Goal: Task Accomplishment & Management: Manage account settings

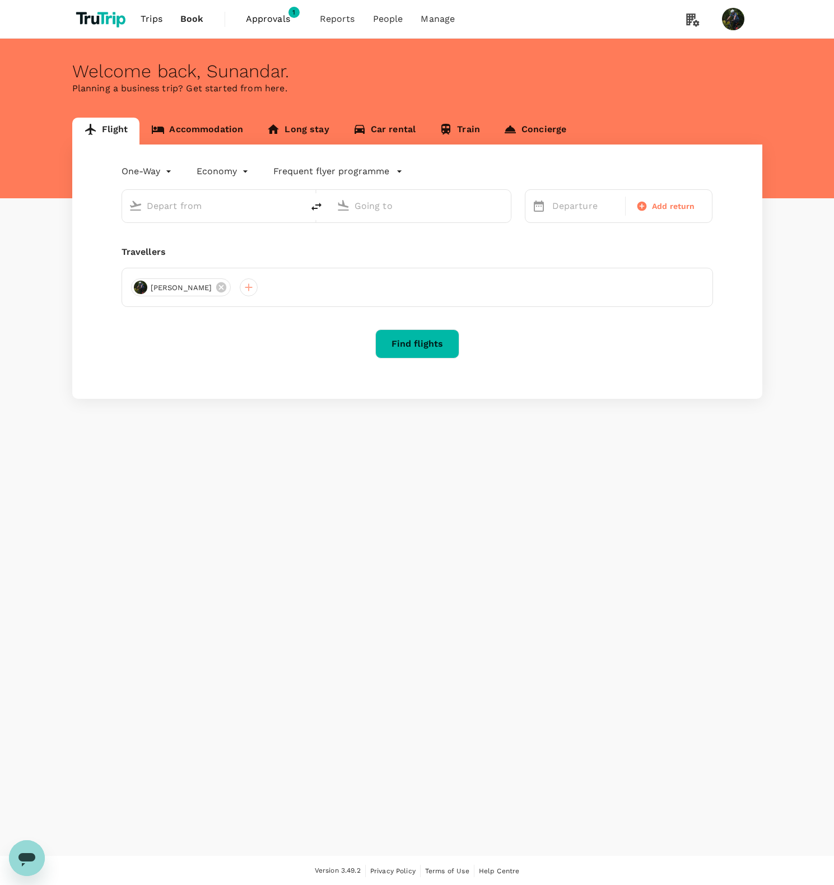
type input "roundtrip"
type input "Singapore Changi (SIN)"
type input "Kuala Lumpur Intl ([GEOGRAPHIC_DATA])"
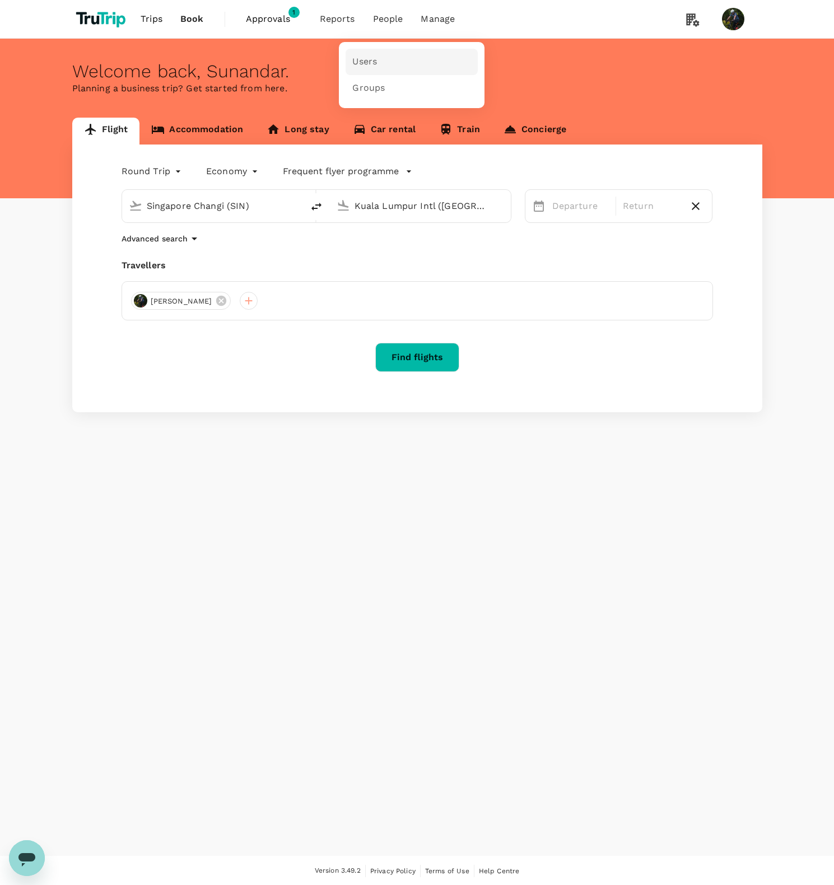
click at [408, 68] on link "Users" at bounding box center [411, 62] width 132 height 26
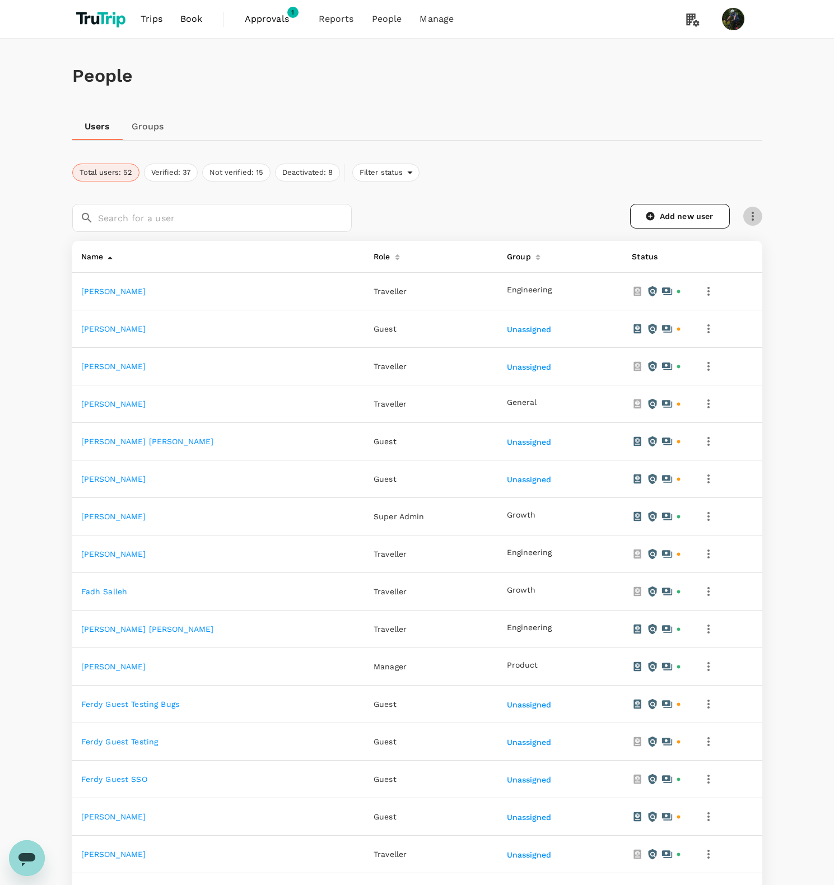
click at [754, 215] on icon "button" at bounding box center [752, 215] width 13 height 13
click at [731, 244] on span "Send invitation email" at bounding box center [706, 239] width 94 height 13
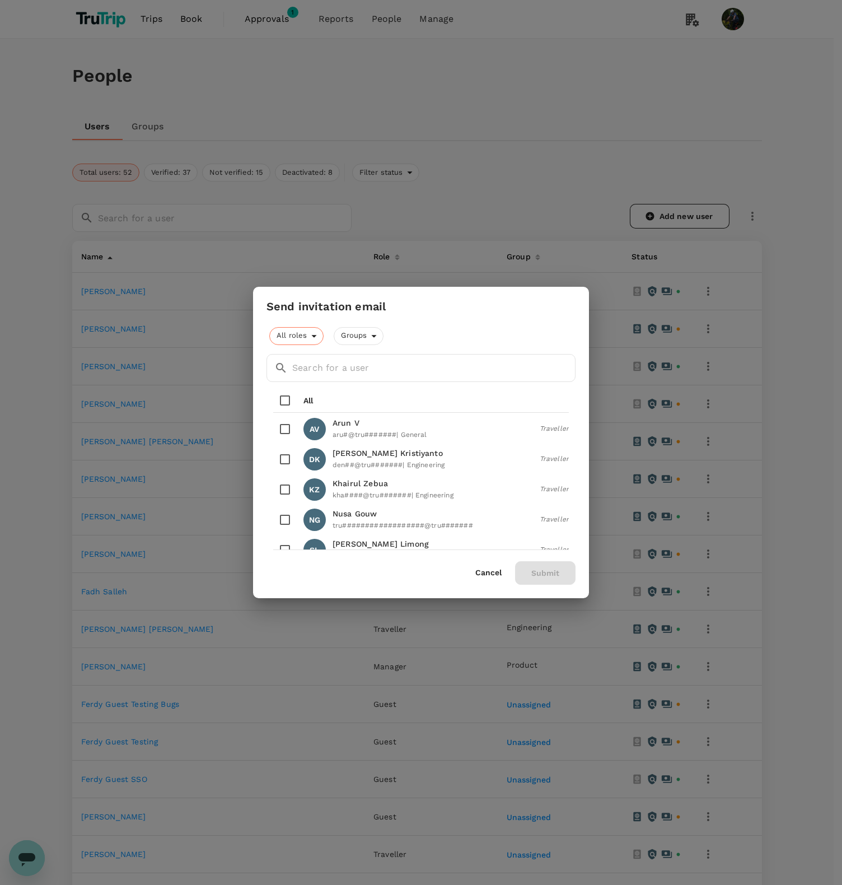
click at [300, 338] on span "All roles" at bounding box center [290, 335] width 41 height 11
click at [531, 316] on div at bounding box center [421, 442] width 842 height 885
click at [367, 332] on span "Groups" at bounding box center [352, 335] width 37 height 11
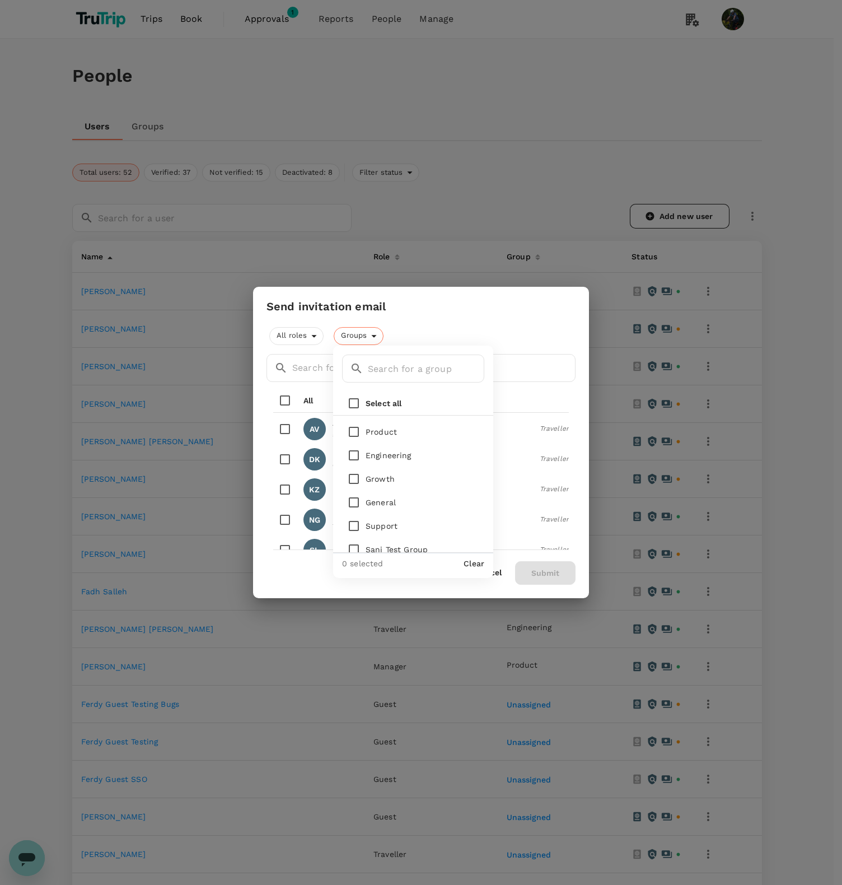
click at [475, 323] on div at bounding box center [421, 442] width 842 height 885
